Goal: Transaction & Acquisition: Purchase product/service

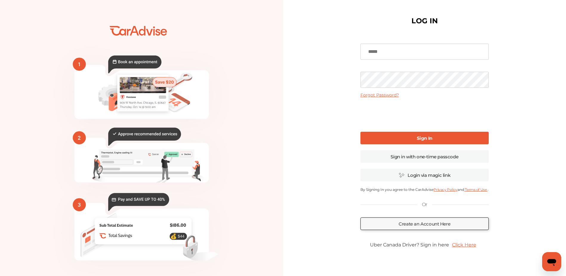
click at [420, 53] on input at bounding box center [424, 52] width 128 height 16
type input "**********"
click at [399, 142] on link "Sign In" at bounding box center [424, 138] width 128 height 13
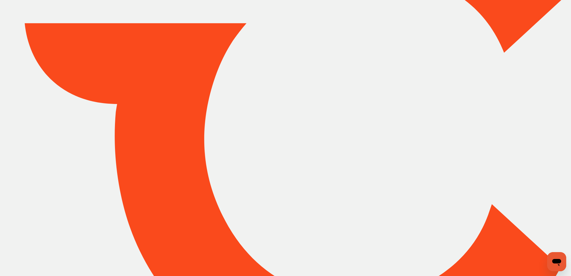
type input "*****"
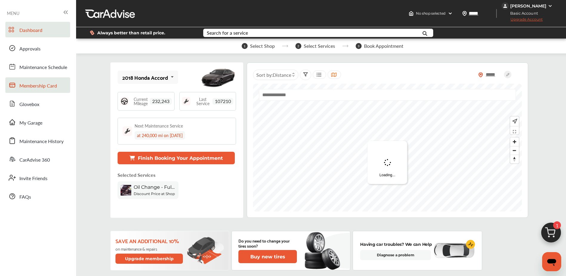
click at [25, 90] on span "Membership Card" at bounding box center [38, 86] width 38 height 8
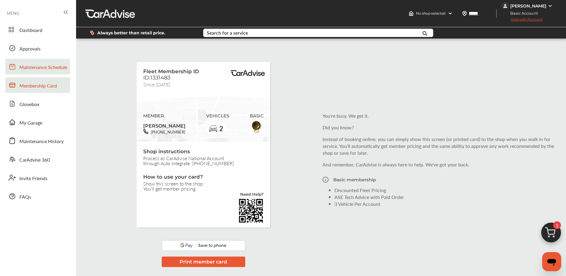
click at [28, 69] on span "Maintenance Schedule" at bounding box center [43, 68] width 48 height 8
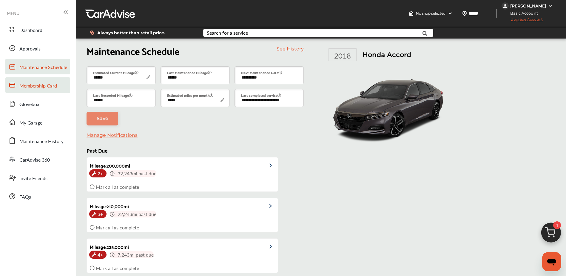
click at [35, 87] on span "Membership Card" at bounding box center [38, 86] width 38 height 8
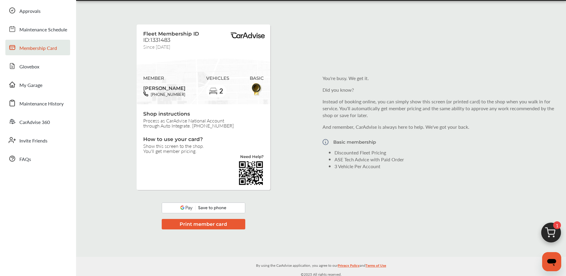
scroll to position [40, 0]
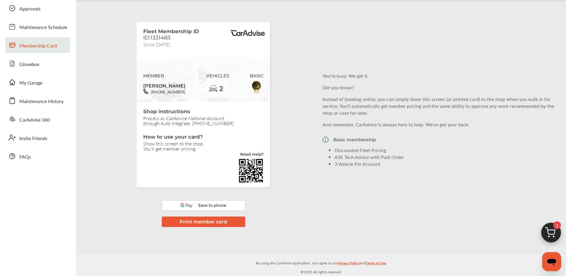
click at [192, 222] on button "Print member card" at bounding box center [204, 221] width 84 height 10
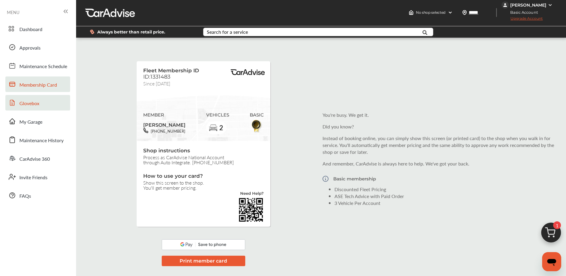
scroll to position [0, 0]
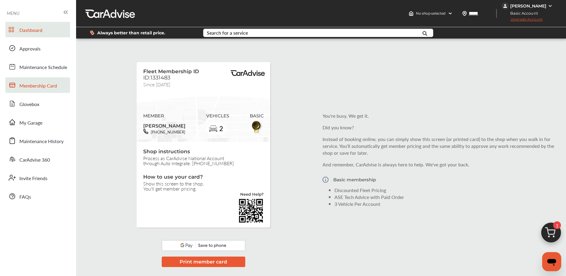
click at [26, 30] on span "Dashboard" at bounding box center [30, 31] width 23 height 8
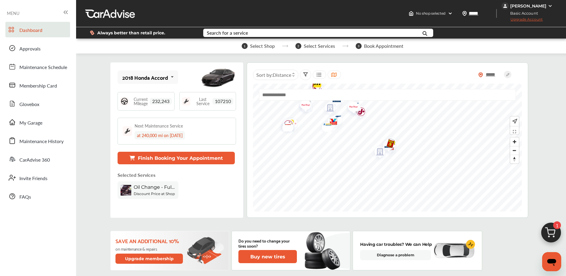
click at [534, 16] on div "Basic Account Upgrade Account" at bounding box center [528, 17] width 53 height 15
click at [533, 19] on span "Upgrade Account" at bounding box center [522, 20] width 41 height 7
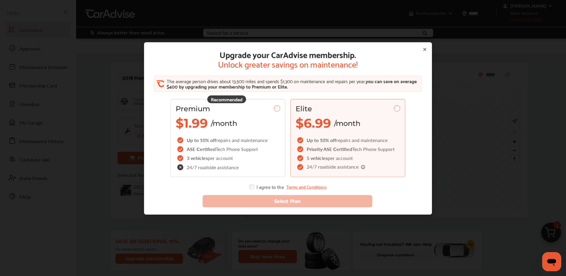
click at [398, 105] on div "Elite $6.99 /month Up to 10% off repairs and maintenance Priority ASE Certified…" at bounding box center [347, 138] width 115 height 78
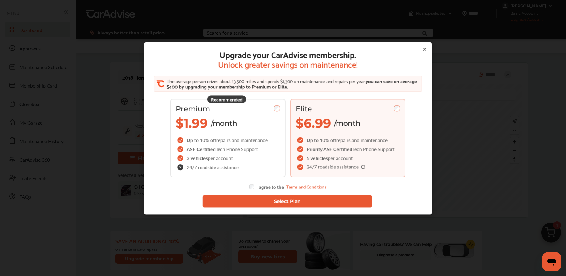
click at [285, 202] on button "Select Plan" at bounding box center [287, 201] width 170 height 12
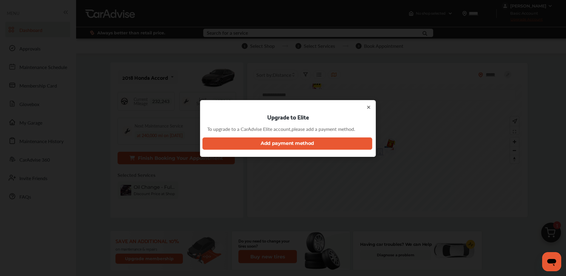
click at [292, 142] on button "Add payment method" at bounding box center [287, 143] width 170 height 12
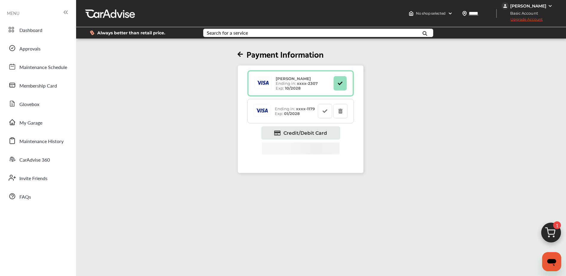
click at [306, 85] on strong "xxxx- 2307" at bounding box center [307, 83] width 21 height 5
click at [313, 134] on span "Credit/Debit Card" at bounding box center [305, 133] width 44 height 6
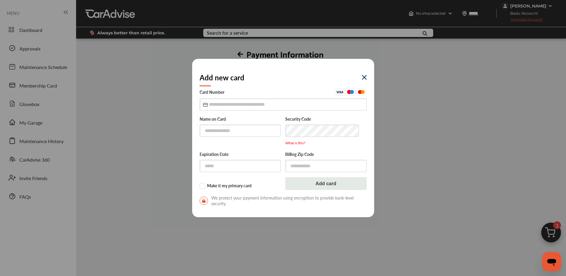
click at [363, 76] on img at bounding box center [364, 77] width 5 height 5
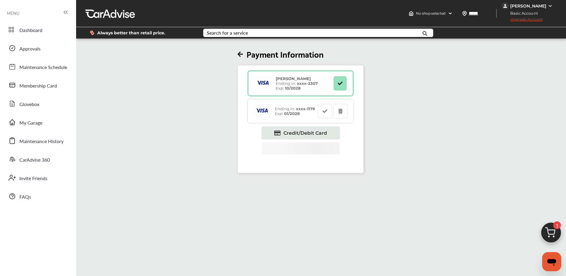
click at [241, 52] on icon at bounding box center [240, 54] width 5 height 6
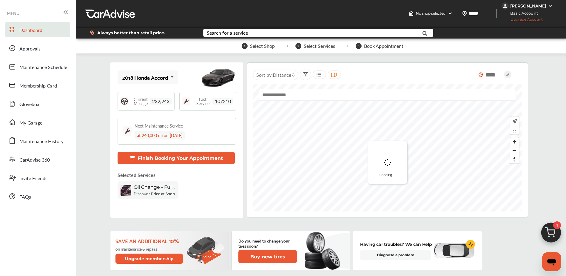
click at [529, 19] on span "Upgrade Account" at bounding box center [522, 20] width 41 height 7
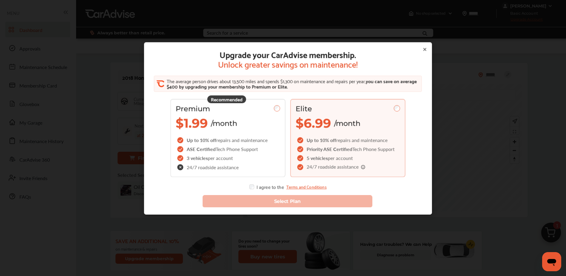
click at [393, 104] on div "Elite" at bounding box center [348, 108] width 104 height 9
click at [263, 186] on div "I agree to the Terms and Conditions" at bounding box center [287, 186] width 77 height 5
click at [246, 186] on div "Upgrade your CarAdvise membership. Unlock greater savings on maintenance! The a…" at bounding box center [288, 120] width 274 height 140
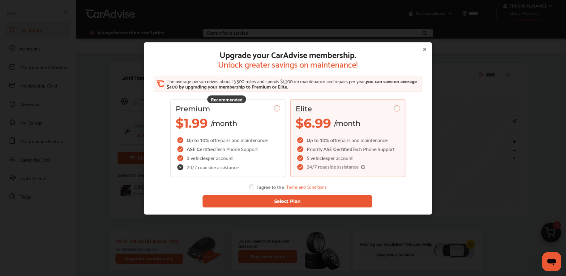
click at [264, 199] on button "Select Plan" at bounding box center [287, 201] width 170 height 12
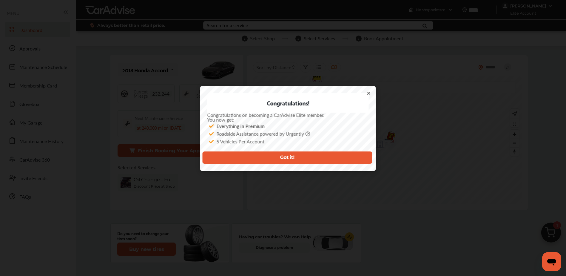
click at [297, 158] on button "Got it!" at bounding box center [287, 157] width 170 height 12
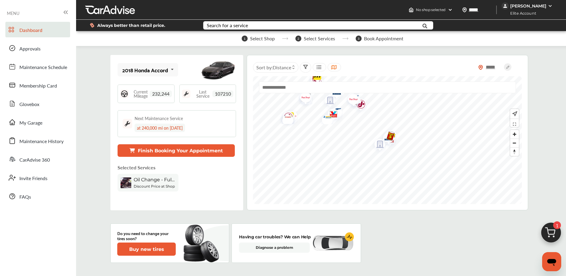
drag, startPoint x: 28, startPoint y: 87, endPoint x: 73, endPoint y: 101, distance: 47.8
click at [28, 87] on span "Membership Card" at bounding box center [38, 86] width 38 height 8
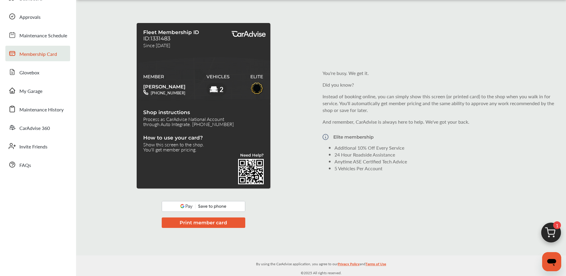
scroll to position [33, 0]
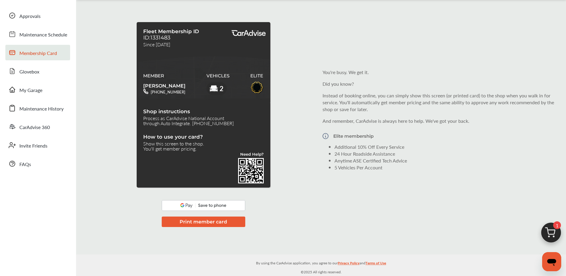
click at [214, 222] on button "Print member card" at bounding box center [204, 221] width 84 height 10
click at [24, 15] on span "Approvals" at bounding box center [29, 17] width 21 height 8
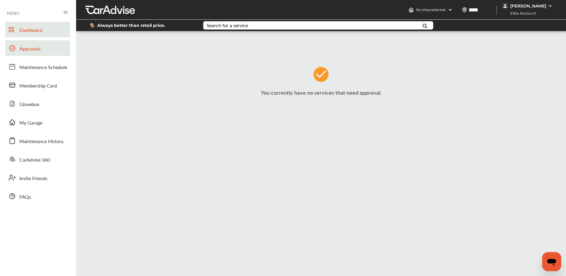
click at [33, 29] on span "Dashboard" at bounding box center [30, 31] width 23 height 8
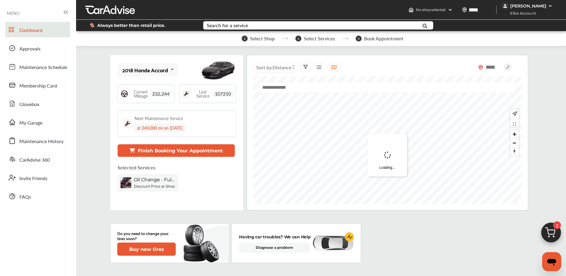
scroll to position [60, 0]
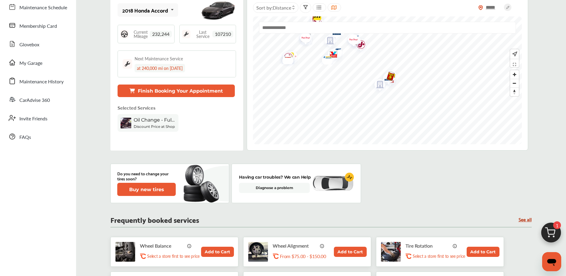
click at [164, 122] on span "Oil Change - Full-synthetic" at bounding box center [155, 120] width 42 height 6
click at [178, 91] on button "Finish Booking Your Appointment" at bounding box center [176, 90] width 117 height 13
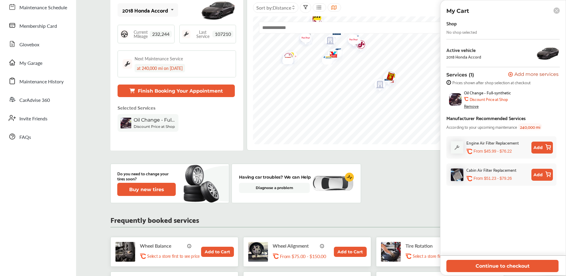
click at [559, 8] on rect at bounding box center [557, 10] width 6 height 6
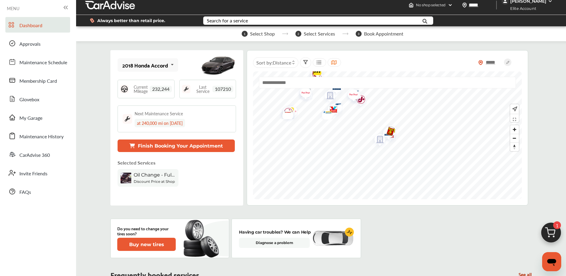
scroll to position [0, 0]
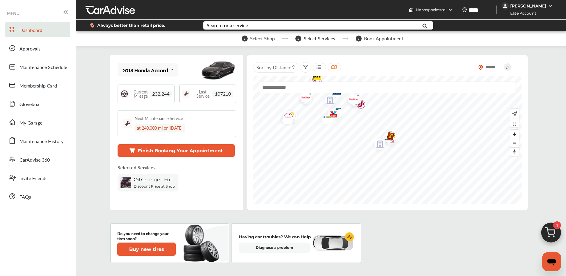
click at [550, 234] on img at bounding box center [551, 234] width 29 height 29
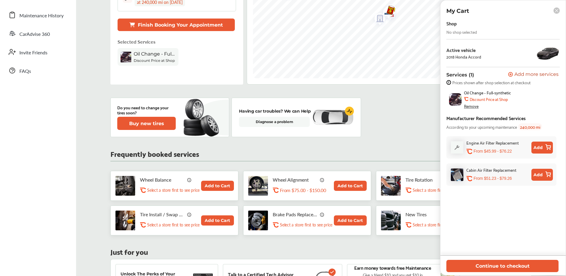
scroll to position [30, 0]
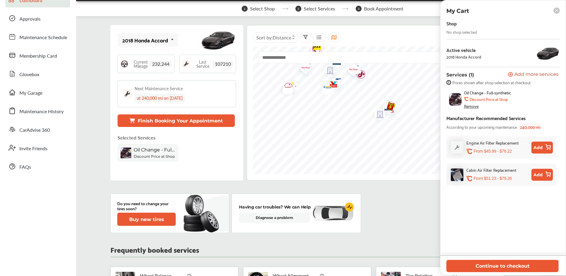
click at [472, 151] on icon ".st0{fill:#FA4A1C;}" at bounding box center [469, 151] width 6 height 6
click at [502, 144] on div "Engine Air Filter Replacement" at bounding box center [492, 142] width 53 height 7
drag, startPoint x: 502, startPoint y: 144, endPoint x: 469, endPoint y: 109, distance: 48.6
click at [469, 108] on div "Remove" at bounding box center [471, 106] width 15 height 5
click at [469, 107] on div at bounding box center [466, 106] width 5 height 5
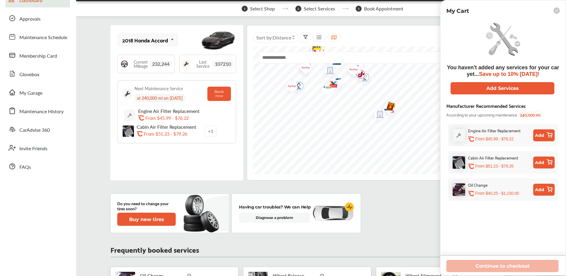
drag, startPoint x: 408, startPoint y: 228, endPoint x: 404, endPoint y: 221, distance: 7.5
click at [408, 227] on div "Do you need to change your tires soon? Buy new tires Having car troubles? We ca…" at bounding box center [320, 212] width 421 height 39
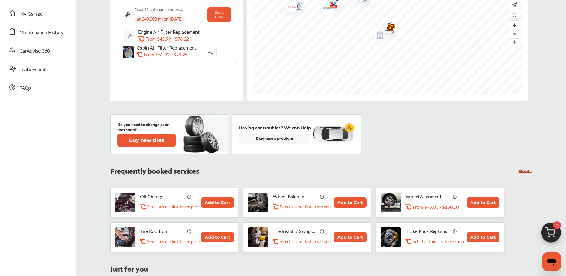
scroll to position [119, 0]
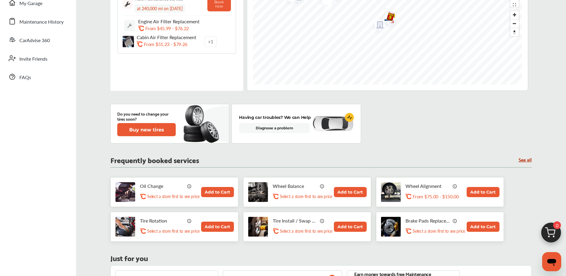
click at [203, 190] on button "Add to Cart" at bounding box center [217, 192] width 33 height 10
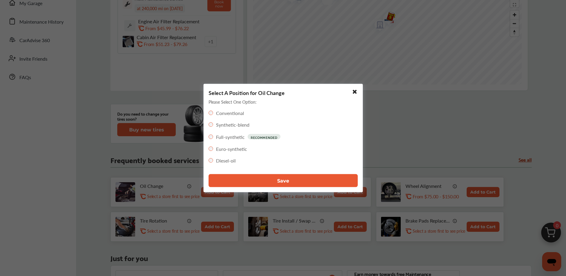
click at [258, 179] on button "Save" at bounding box center [283, 180] width 149 height 13
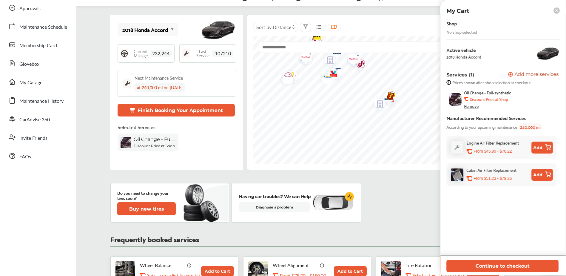
scroll to position [30, 0]
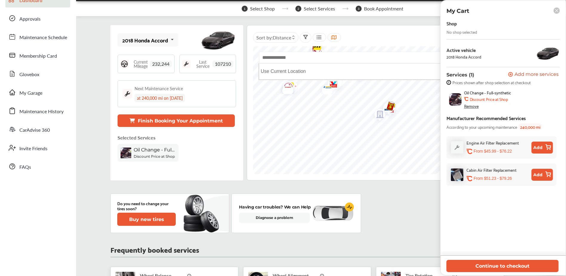
click at [308, 58] on input "text" at bounding box center [387, 58] width 257 height 12
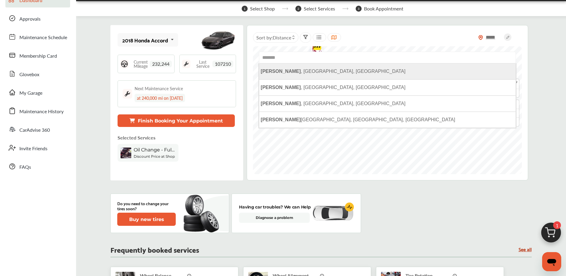
click at [306, 69] on li "[GEOGRAPHIC_DATA] , [GEOGRAPHIC_DATA], [GEOGRAPHIC_DATA]" at bounding box center [387, 71] width 257 height 16
type input "**********"
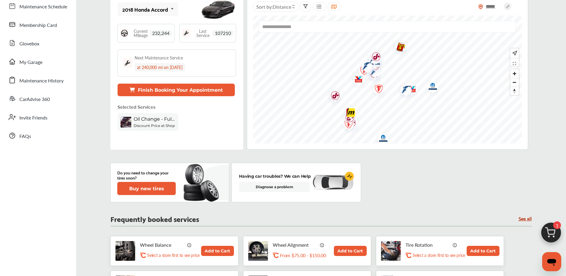
scroll to position [0, 0]
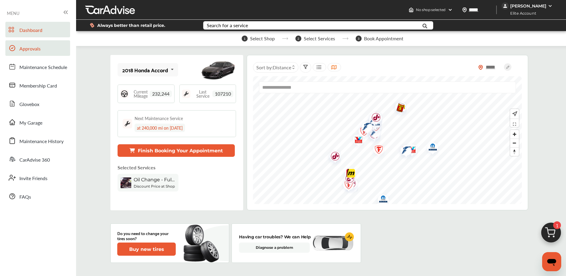
click at [25, 52] on span "Approvals" at bounding box center [29, 49] width 21 height 8
